Goal: Find specific page/section: Find specific page/section

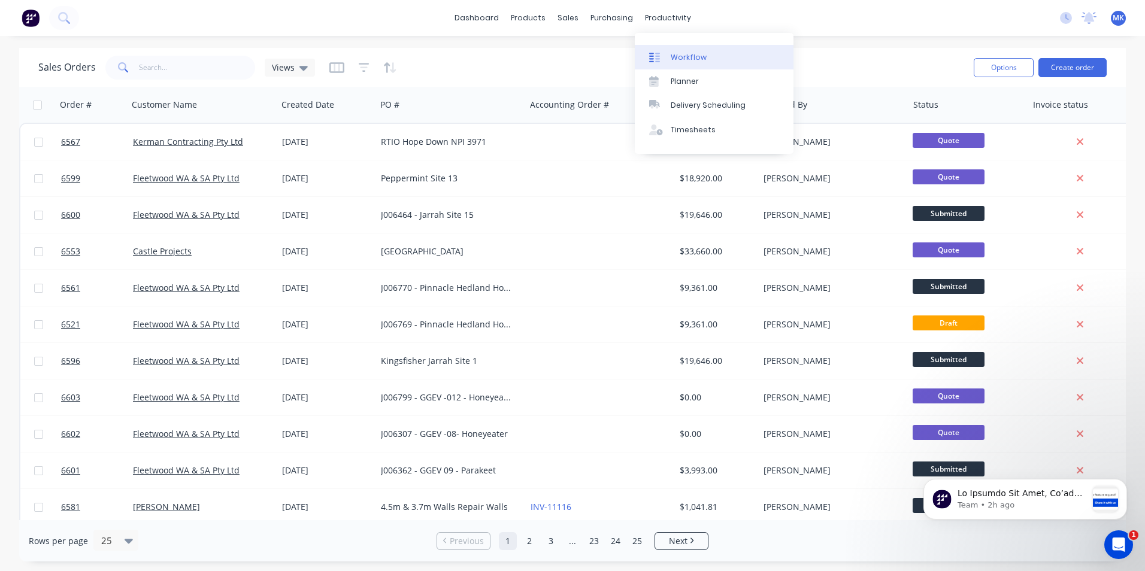
click at [672, 60] on div "Workflow" at bounding box center [689, 57] width 36 height 11
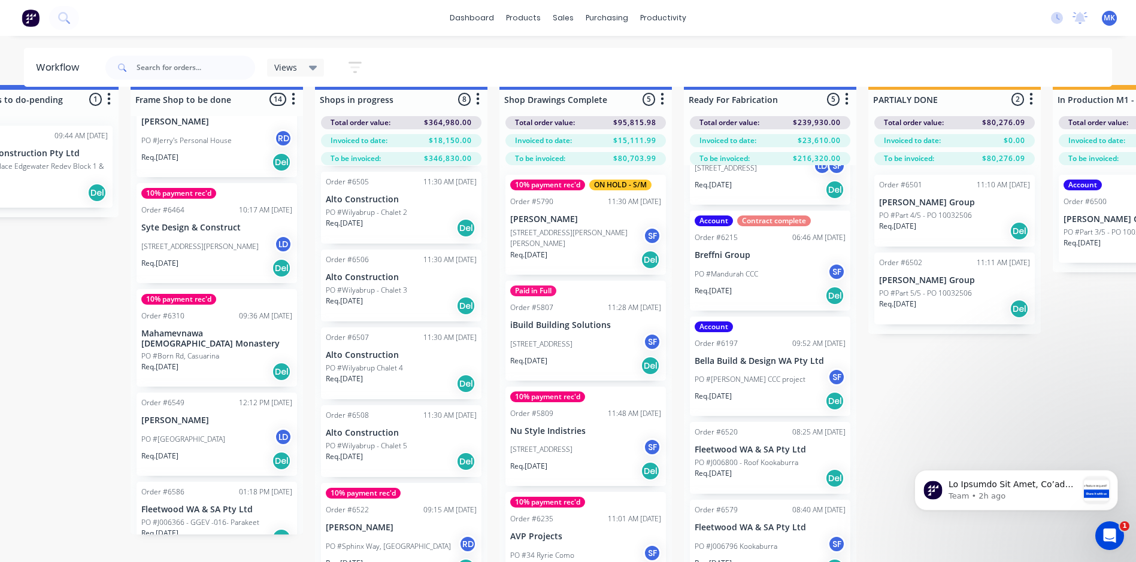
scroll to position [0, 1002]
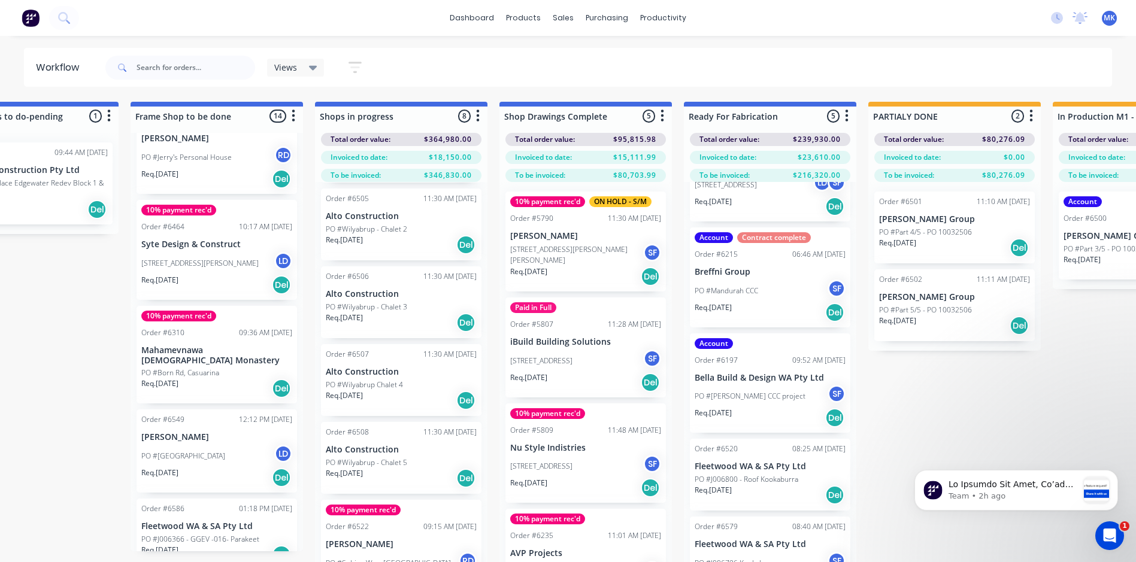
click at [88, 16] on div "dashboard products sales purchasing productivity dashboard products Product Cat…" at bounding box center [568, 18] width 1136 height 36
click at [78, 16] on button at bounding box center [64, 18] width 30 height 24
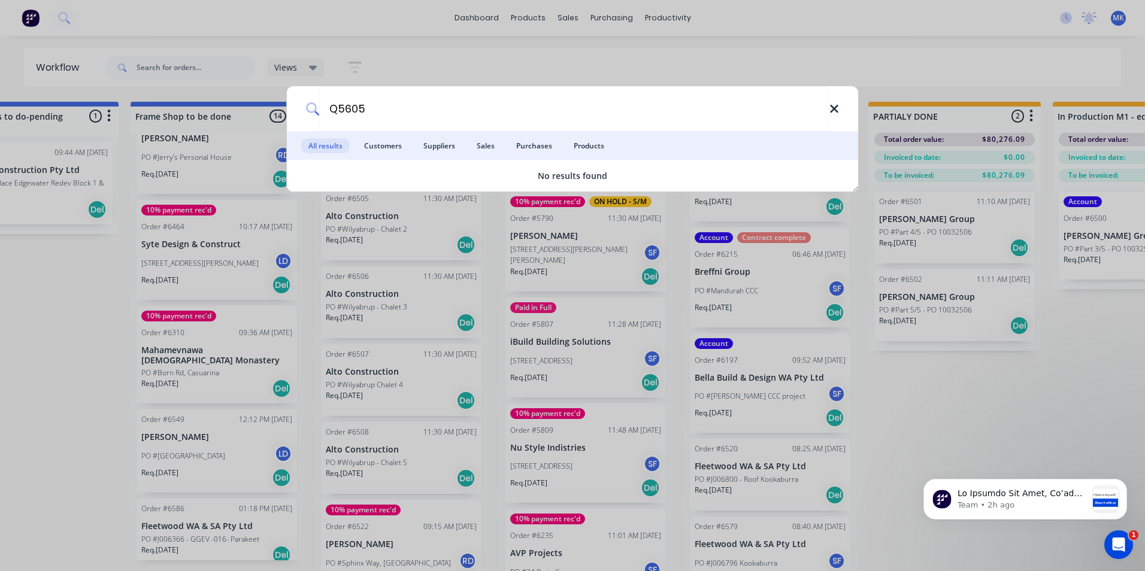
type input "Q5605"
click at [833, 108] on icon at bounding box center [834, 109] width 8 height 8
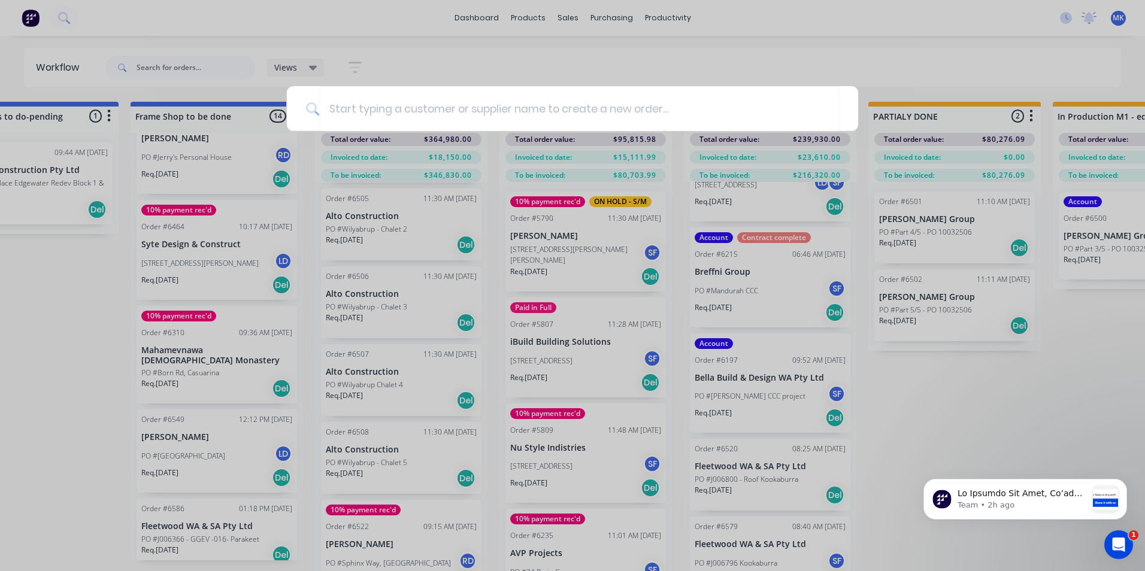
click at [712, 71] on div at bounding box center [572, 285] width 1145 height 571
